Goal: Check status: Check status

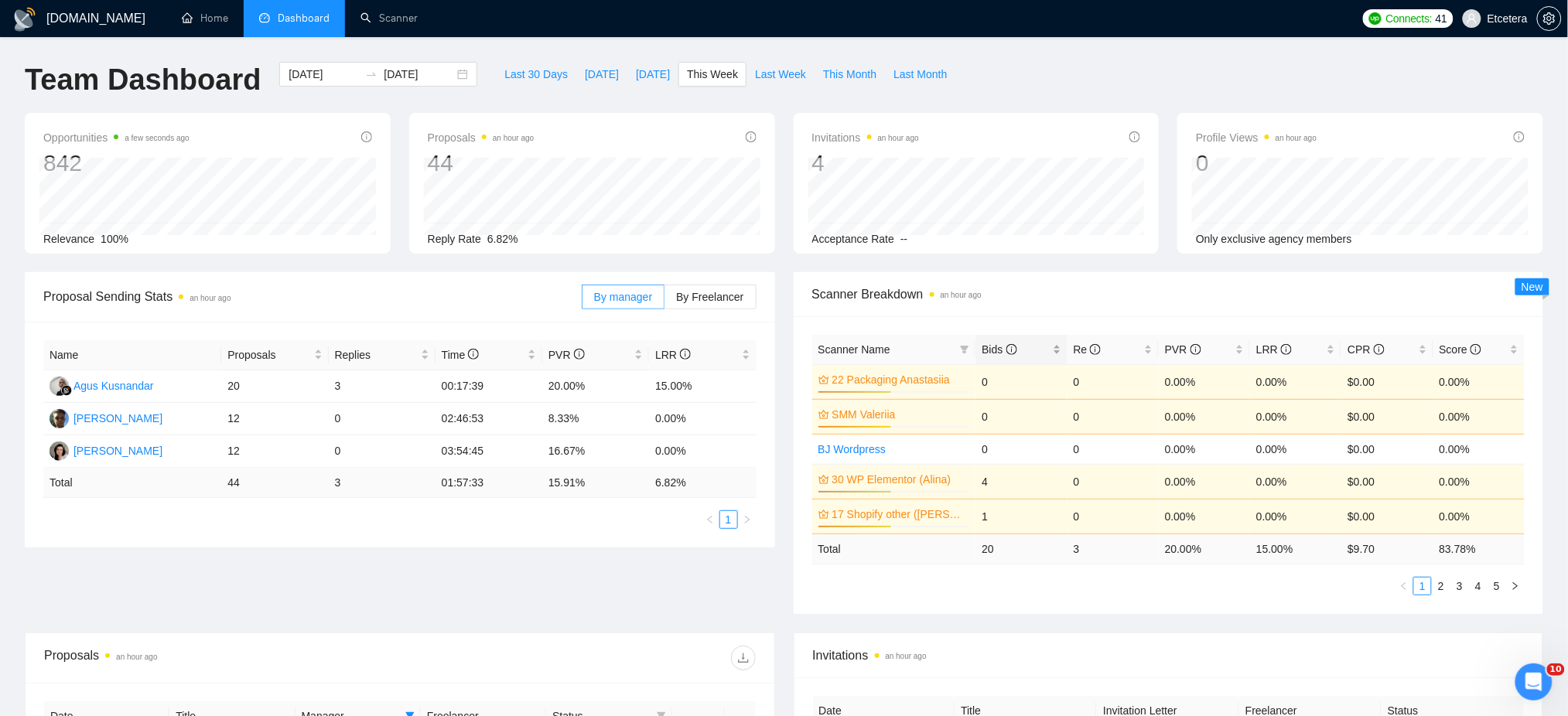
click at [1061, 347] on div "Bids" at bounding box center [1021, 349] width 79 height 17
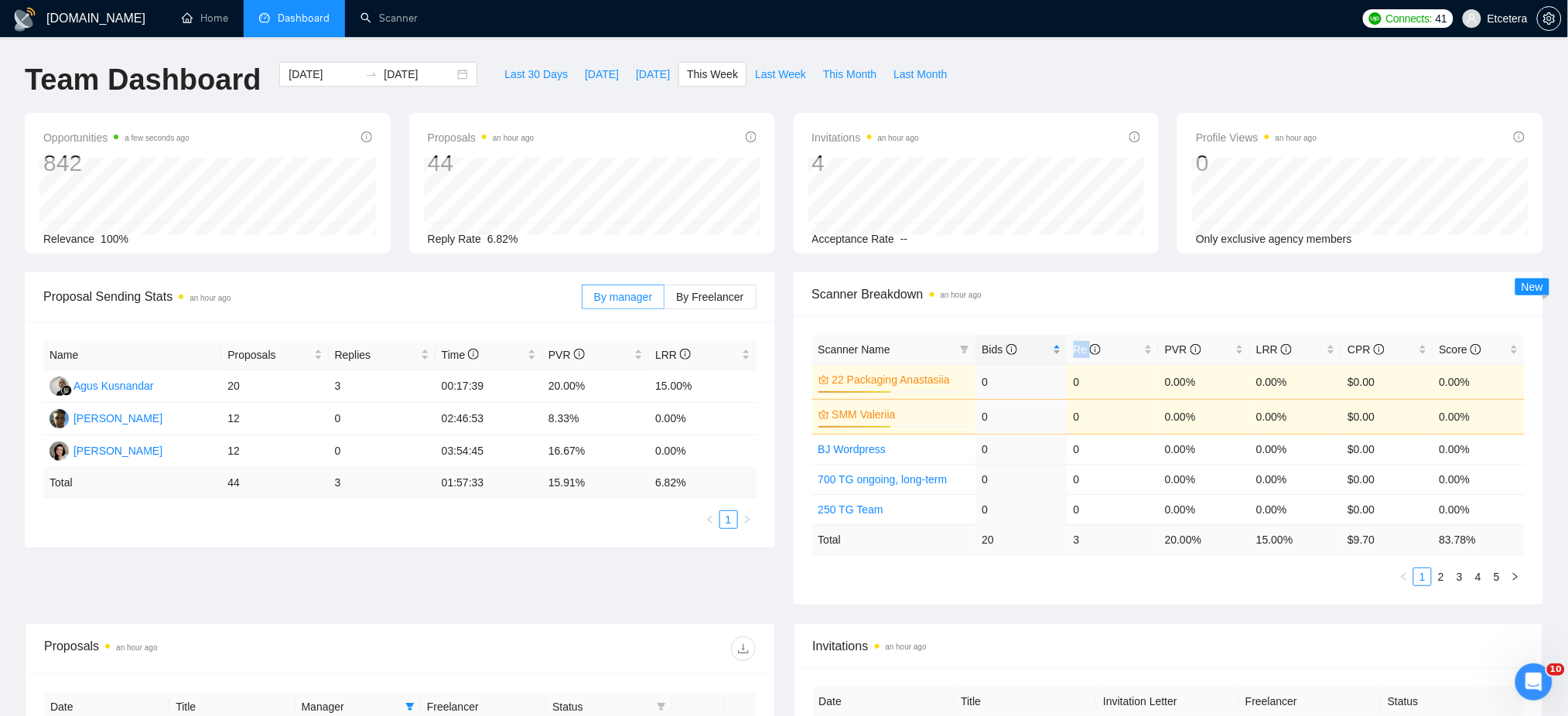
click at [1061, 347] on div "Bids" at bounding box center [1021, 349] width 79 height 17
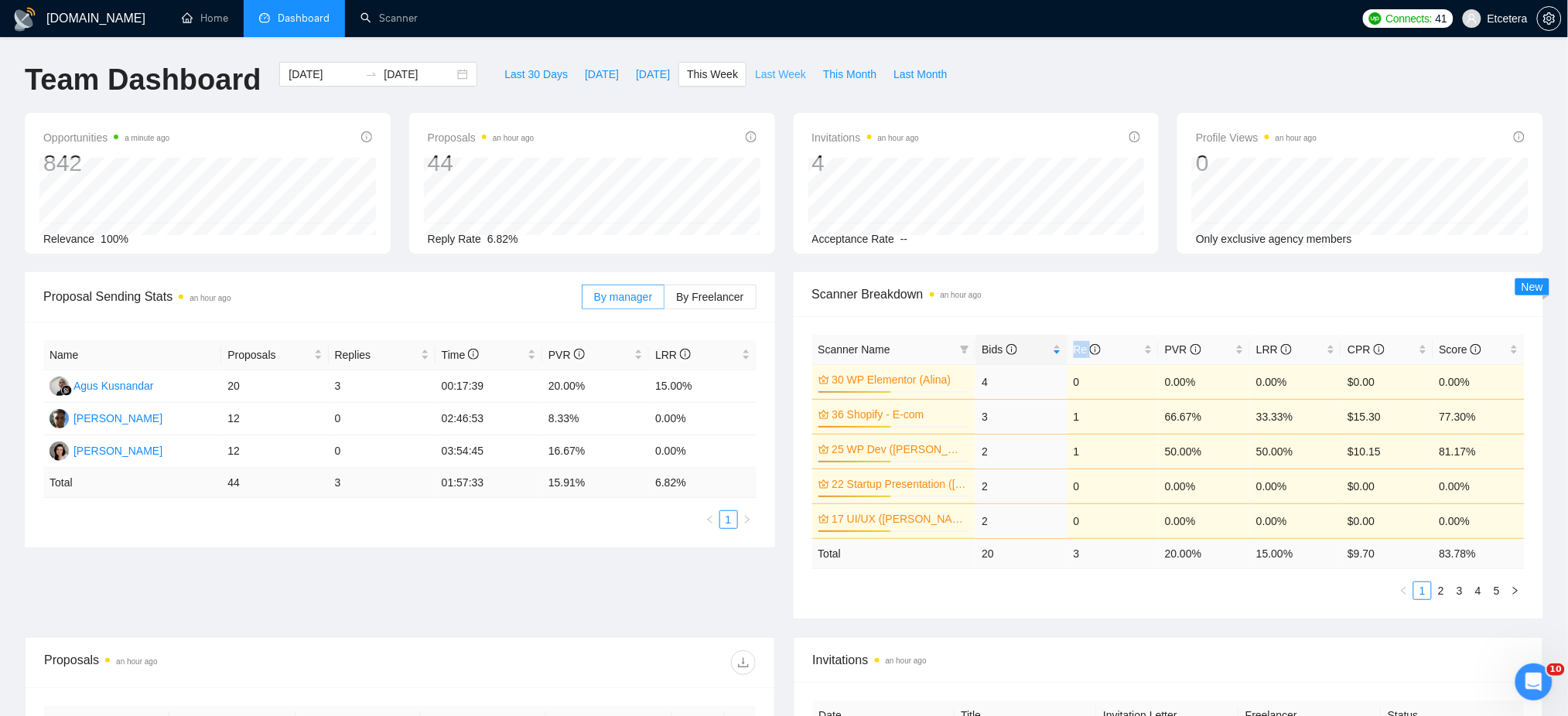
drag, startPoint x: 755, startPoint y: 71, endPoint x: 774, endPoint y: 113, distance: 46.1
click at [755, 71] on span "Last Week" at bounding box center [780, 74] width 51 height 17
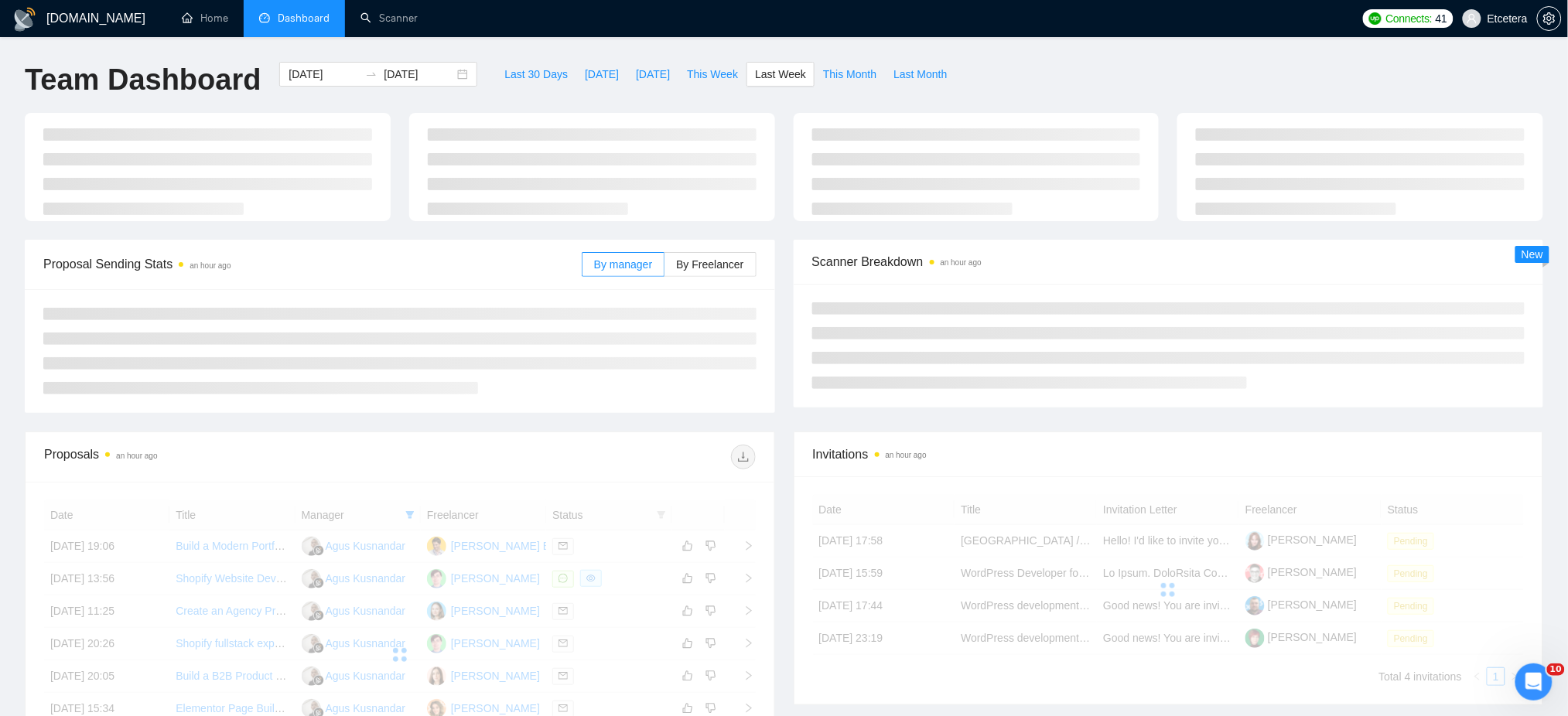
type input "[DATE]"
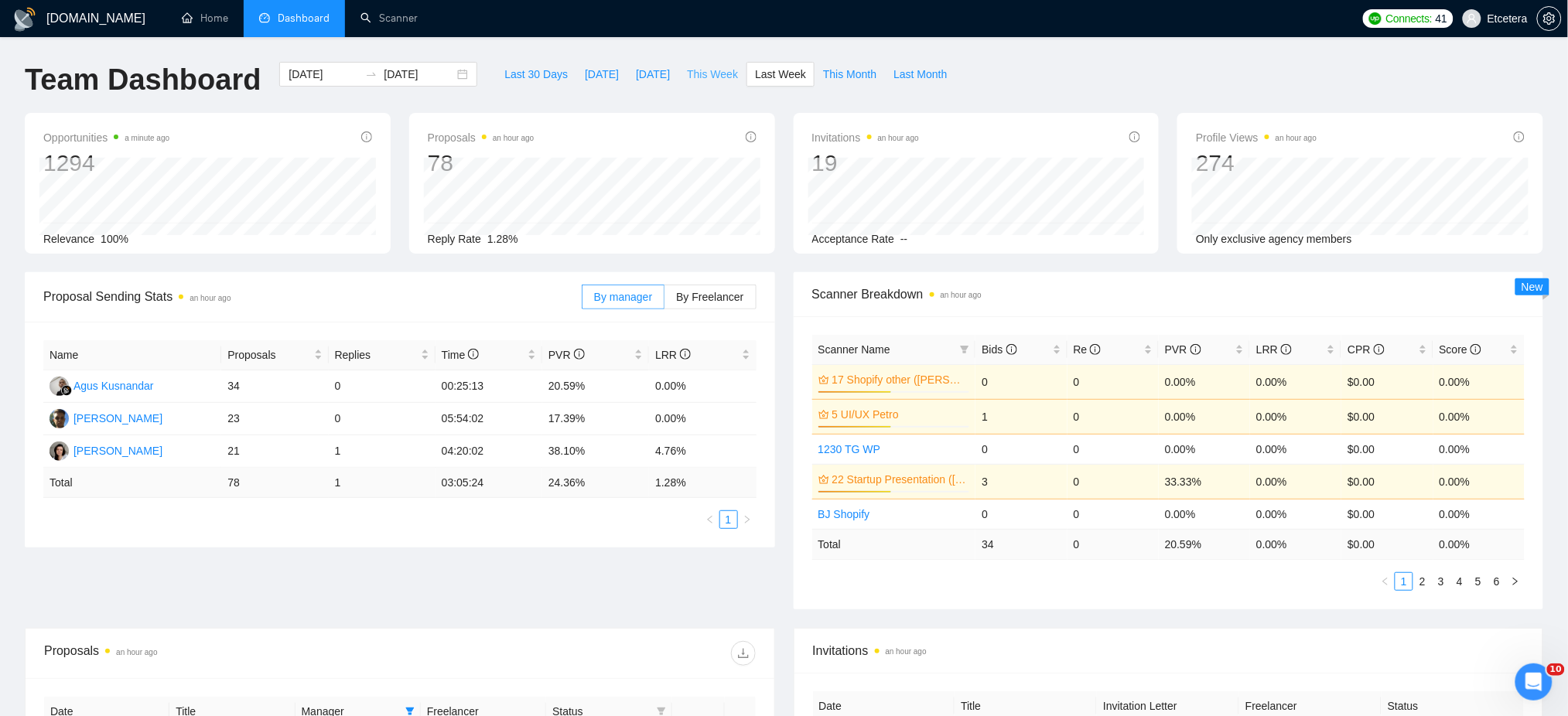
click at [705, 75] on span "This Week" at bounding box center [712, 74] width 51 height 17
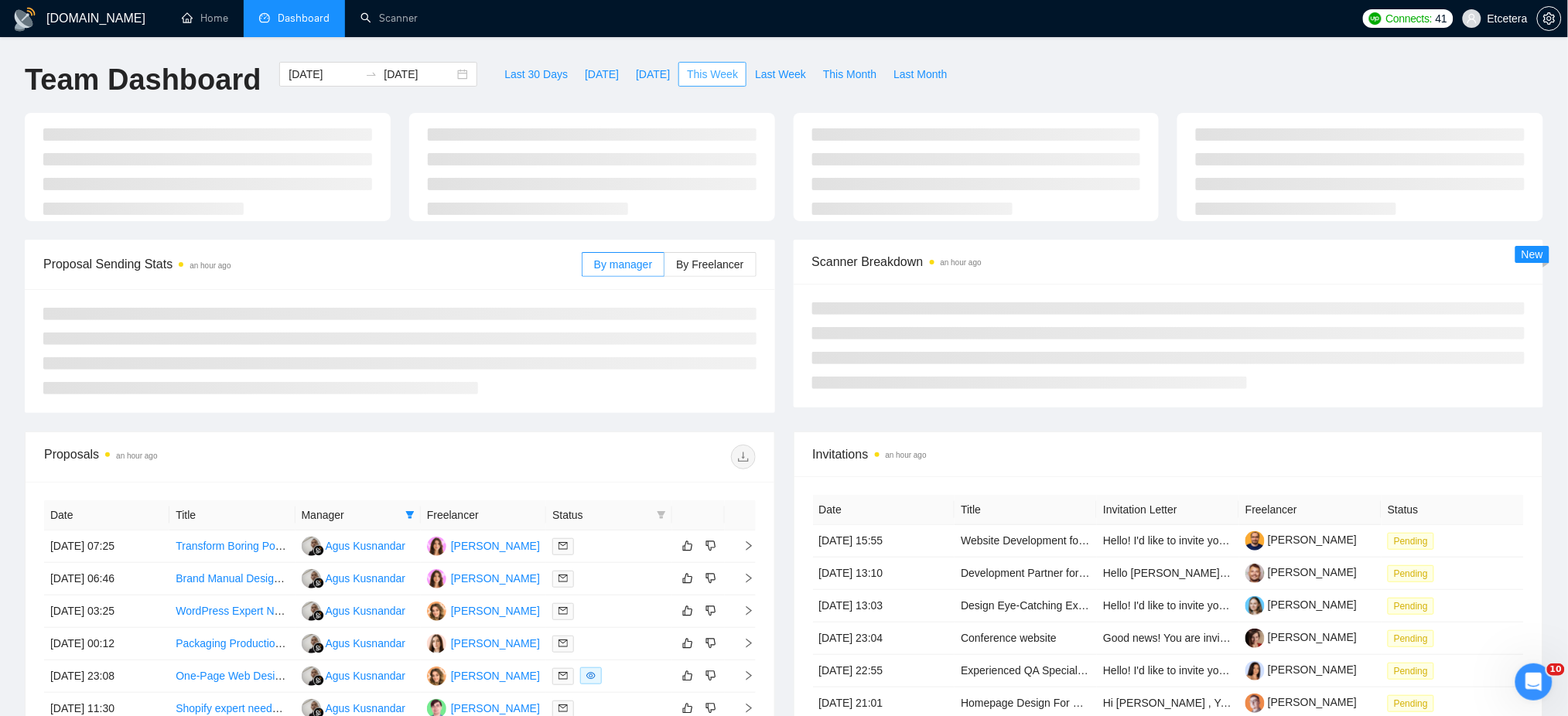
type input "[DATE]"
